Goal: Obtain resource: Obtain resource

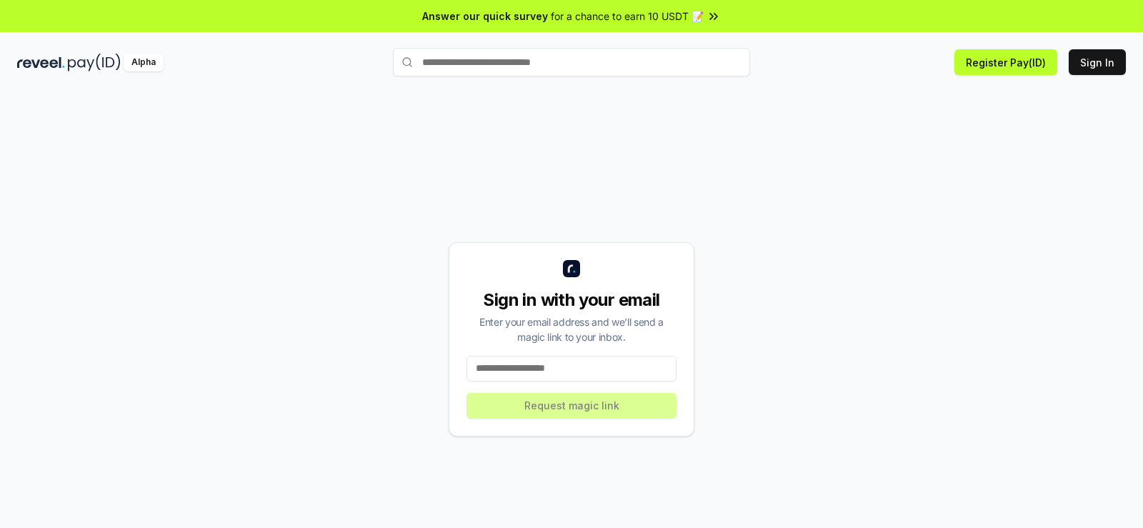
click at [532, 369] on input at bounding box center [571, 369] width 210 height 26
type input "**********"
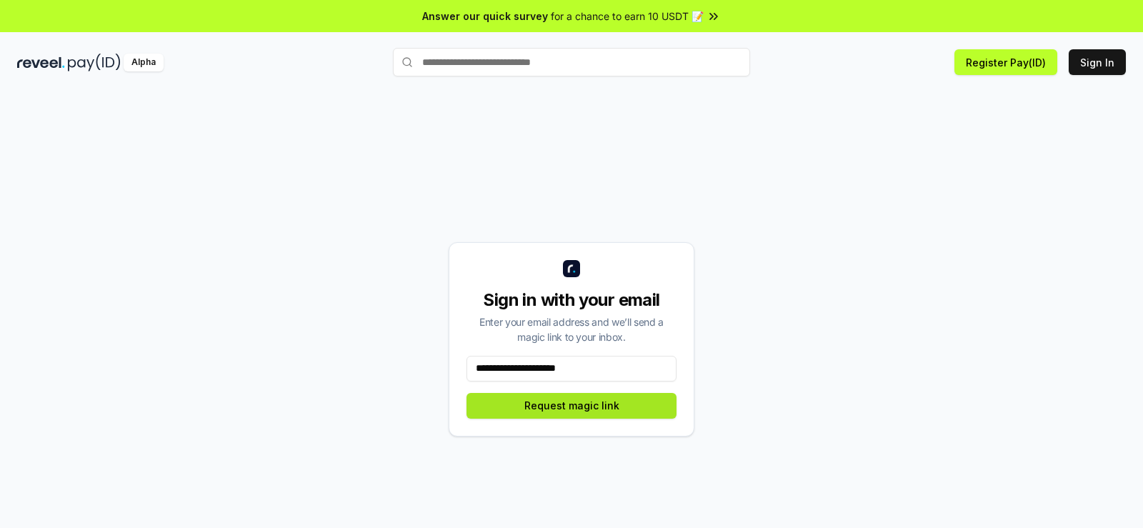
click at [570, 408] on button "Request magic link" at bounding box center [571, 406] width 210 height 26
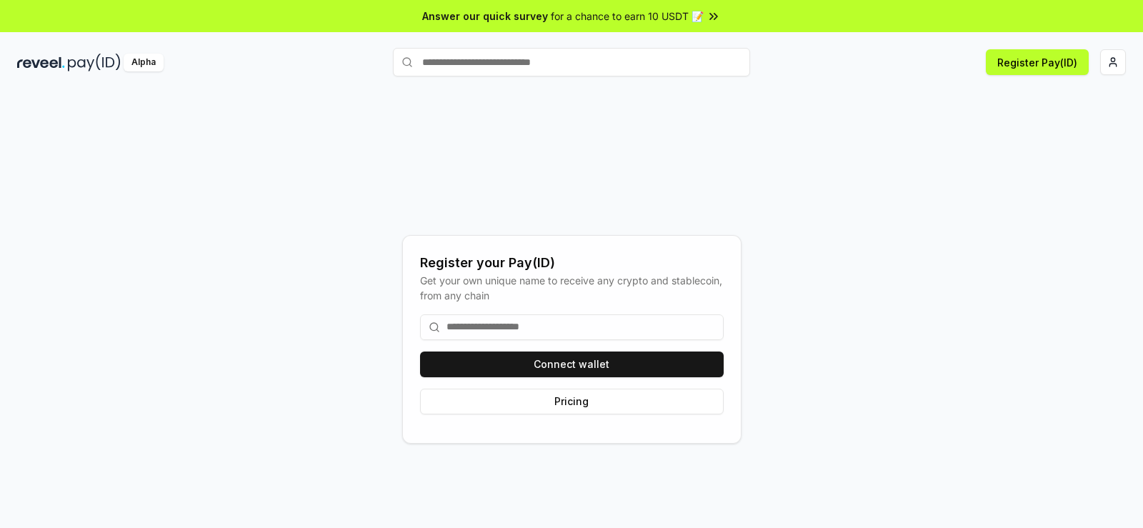
scroll to position [41, 0]
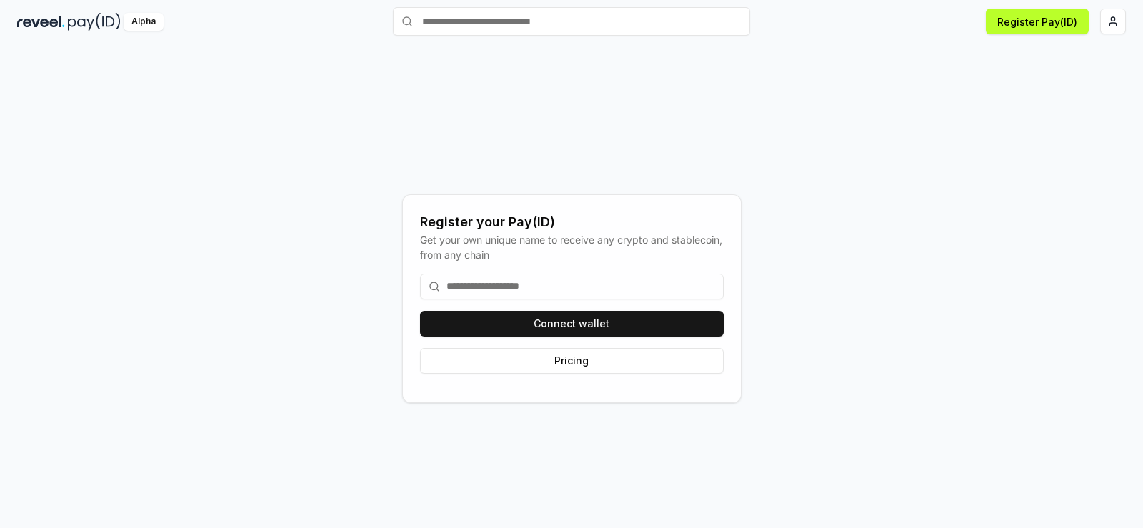
click at [605, 294] on input at bounding box center [572, 287] width 304 height 26
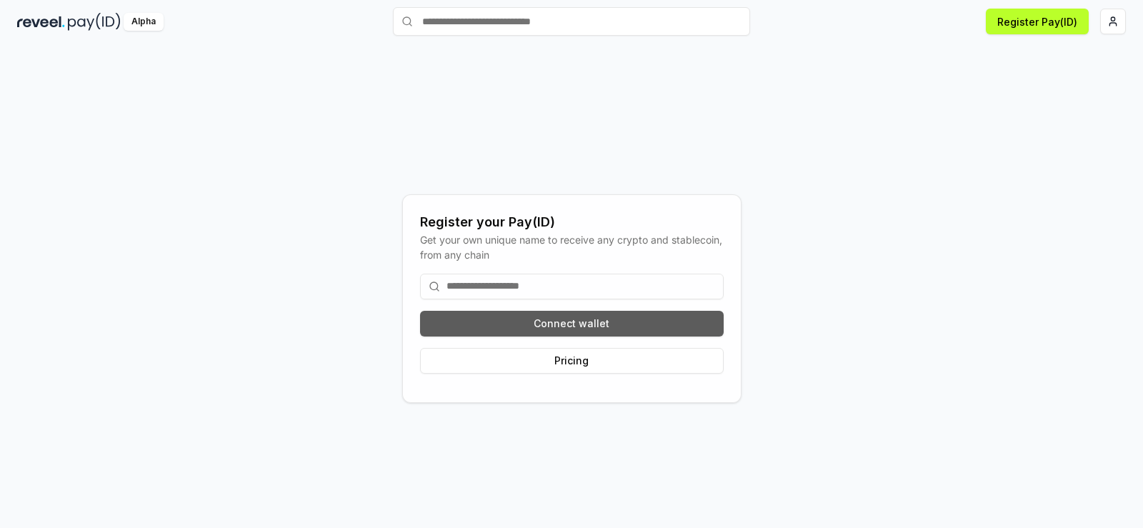
click at [575, 326] on button "Connect wallet" at bounding box center [572, 324] width 304 height 26
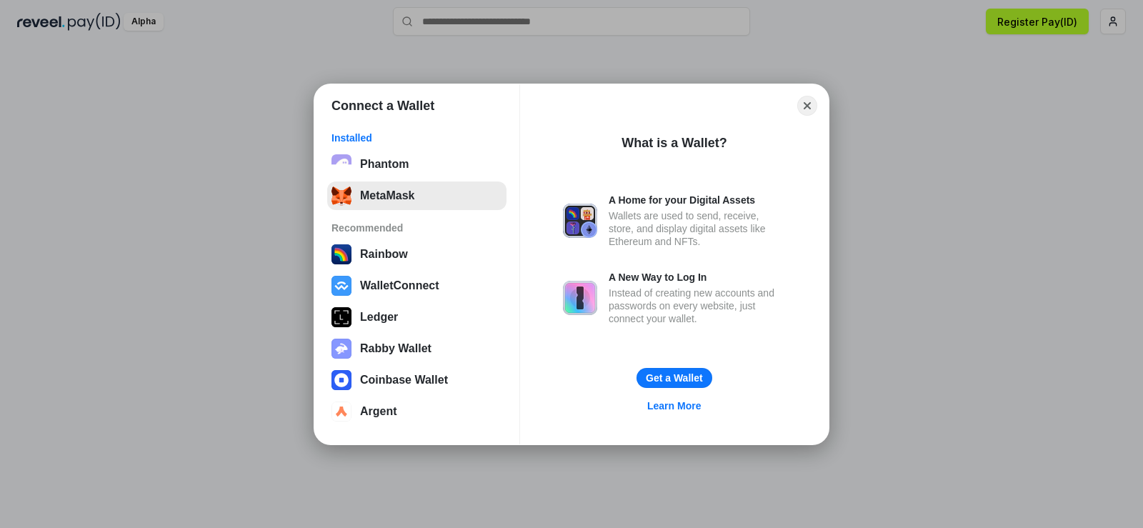
click at [426, 193] on button "MetaMask" at bounding box center [416, 195] width 179 height 29
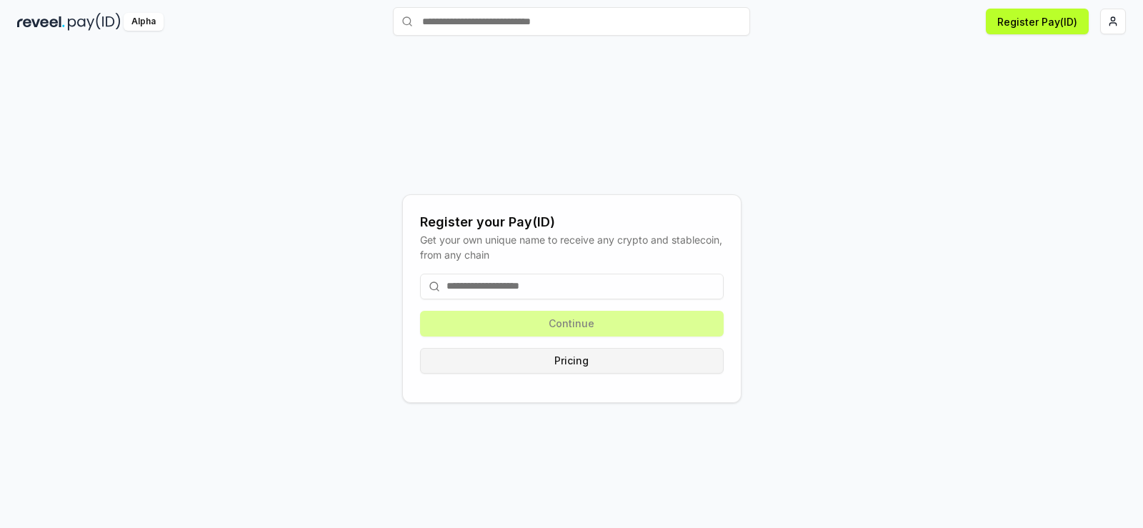
click at [591, 365] on button "Pricing" at bounding box center [572, 361] width 304 height 26
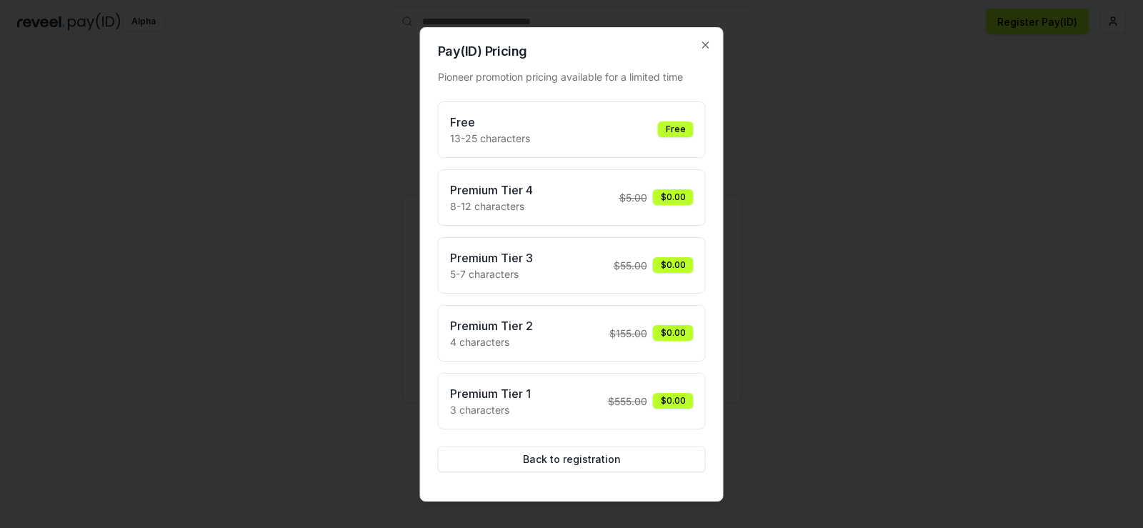
click at [654, 134] on div "Free 13-25 characters Free" at bounding box center [572, 130] width 244 height 32
click at [675, 130] on div "Free" at bounding box center [676, 129] width 36 height 16
click at [576, 130] on div "Free 13-25 characters Free" at bounding box center [572, 130] width 244 height 32
click at [525, 131] on p "13-25 characters" at bounding box center [490, 138] width 80 height 15
click at [708, 49] on icon "button" at bounding box center [705, 44] width 11 height 11
